Goal: Task Accomplishment & Management: Use online tool/utility

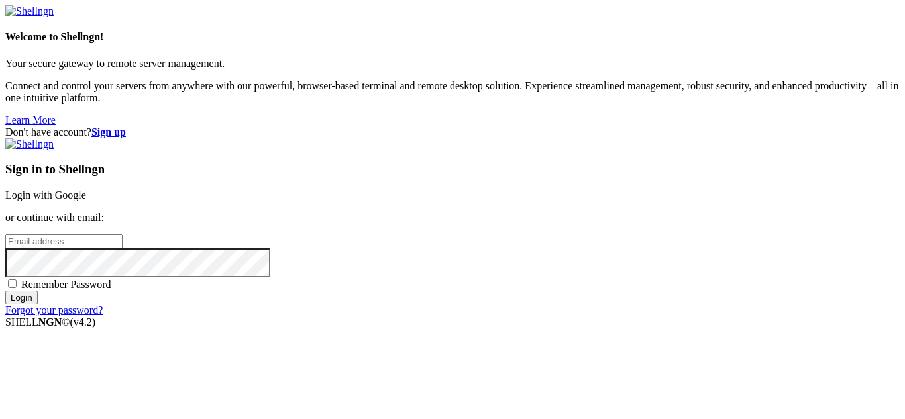
type input "miles"
click at [38, 305] on input "Login" at bounding box center [21, 298] width 32 height 14
type input "miles"
click at [111, 279] on span "Remember Password" at bounding box center [66, 284] width 90 height 11
click at [17, 279] on input "Remember Password" at bounding box center [12, 283] width 9 height 9
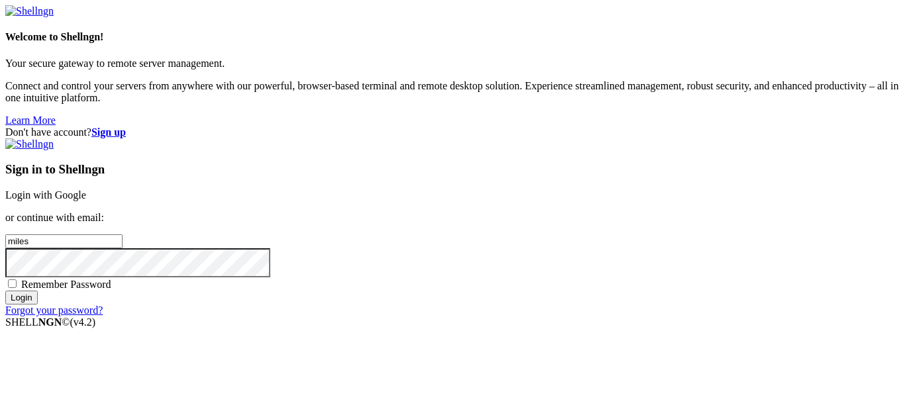
checkbox input "true"
click at [38, 305] on input "Login" at bounding box center [21, 298] width 32 height 14
click at [86, 189] on link "Login with Google" at bounding box center [45, 194] width 81 height 11
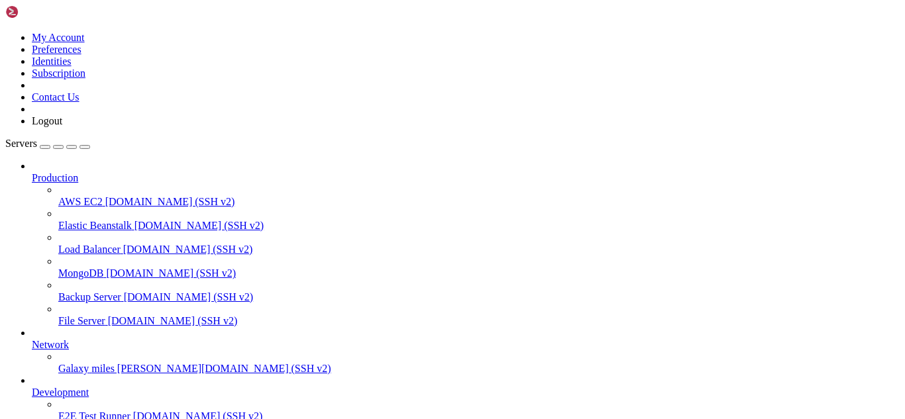
click at [121, 364] on span "miles [PERSON_NAME][DOMAIN_NAME] (SSH v2)" at bounding box center [210, 368] width 239 height 11
